Goal: Task Accomplishment & Management: Complete application form

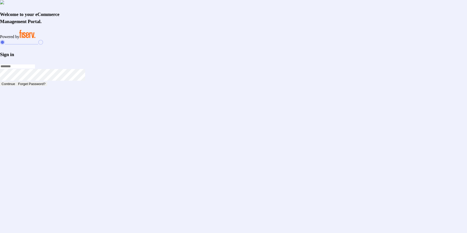
click at [35, 68] on input "text" at bounding box center [17, 66] width 35 height 4
type input "**********"
click at [337, 87] on div "Continue Forget Password?" at bounding box center [233, 84] width 467 height 6
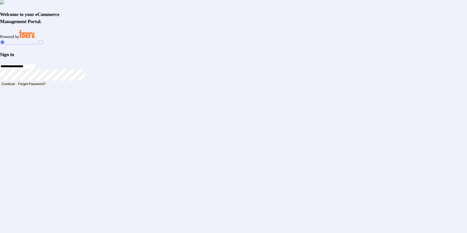
click at [16, 86] on button "Continue" at bounding box center [8, 84] width 16 height 4
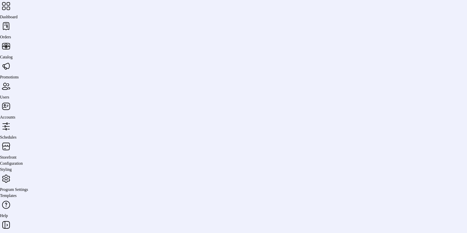
click at [16, 135] on span "Schedules" at bounding box center [8, 137] width 16 height 4
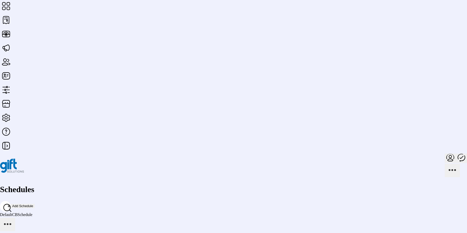
click at [33, 204] on span "Add Schedule" at bounding box center [22, 206] width 21 height 4
